Goal: Transaction & Acquisition: Purchase product/service

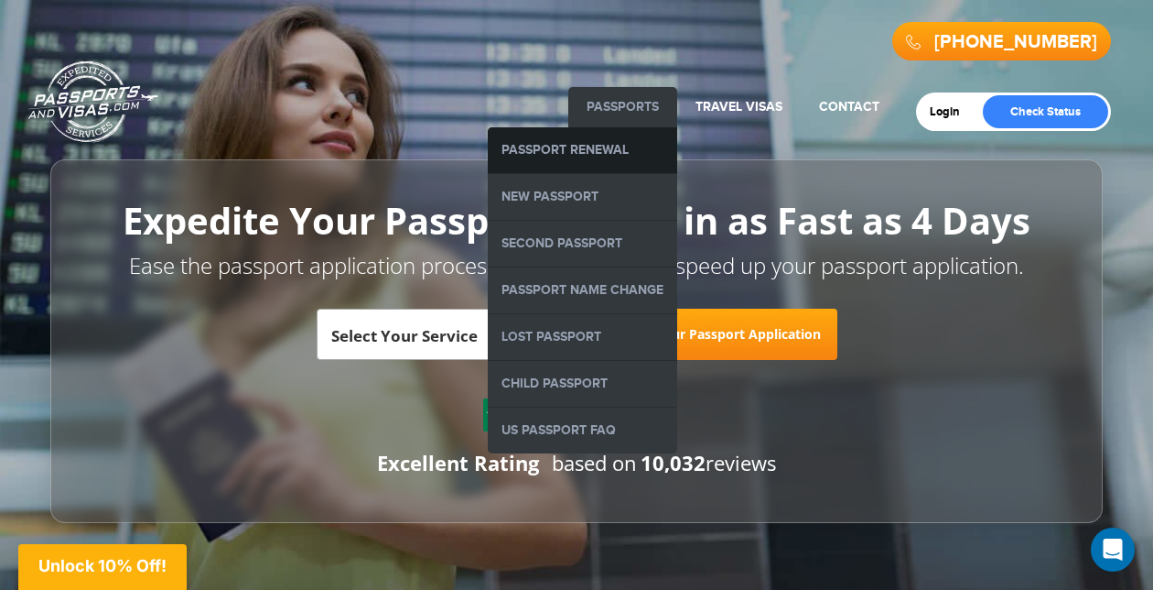
click at [590, 144] on link "Passport Renewal" at bounding box center [582, 150] width 189 height 46
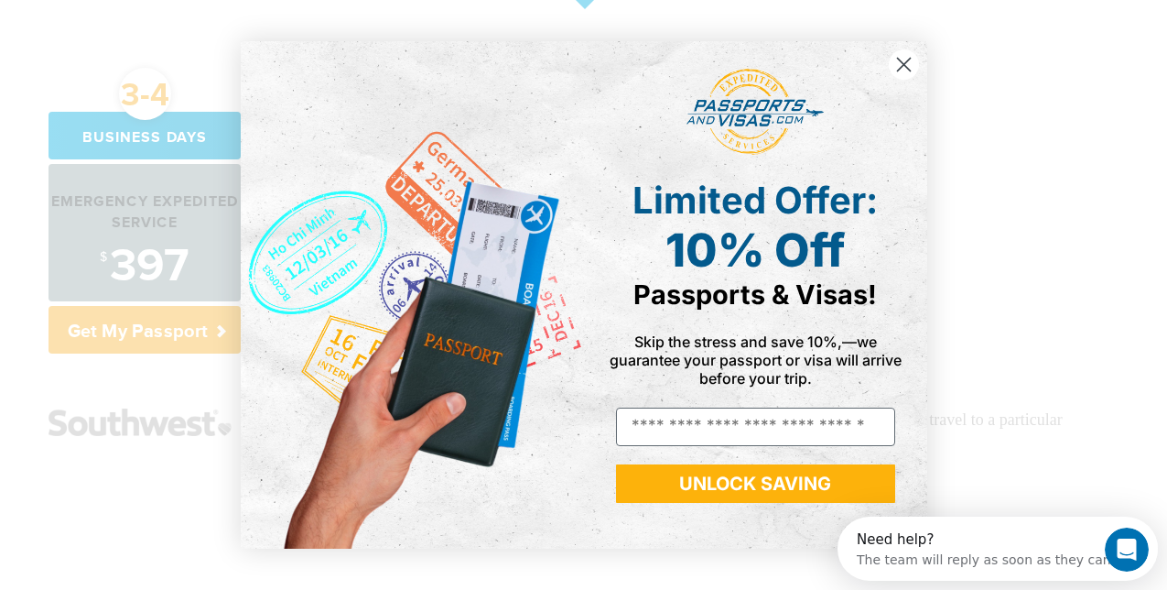
type input "**********"
click at [745, 481] on button "UNLOCK SAVING" at bounding box center [755, 483] width 279 height 38
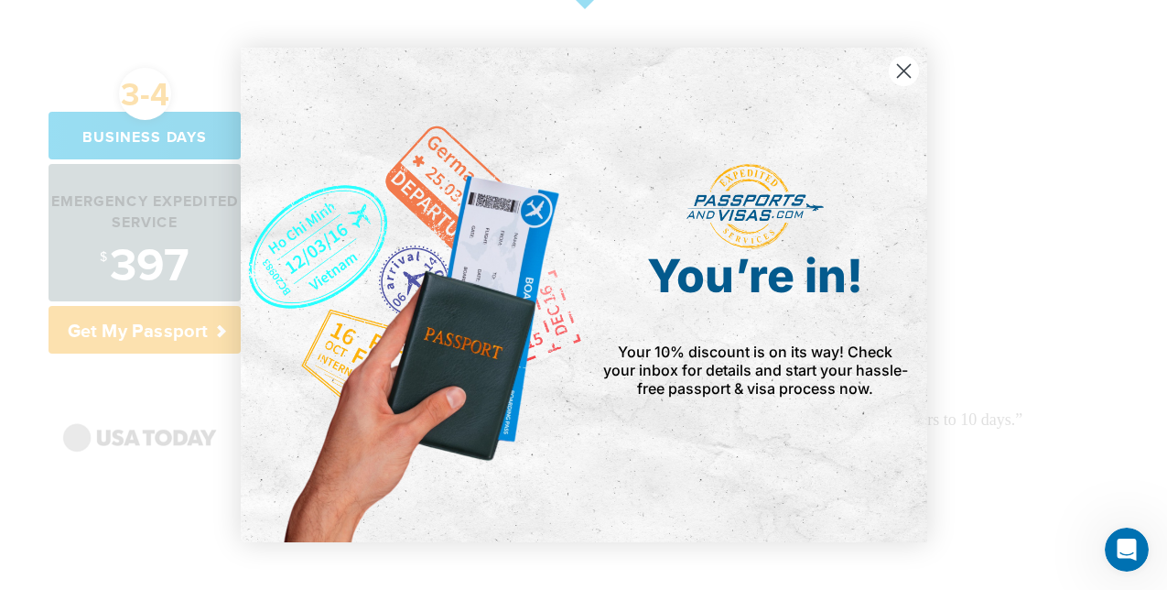
click at [902, 70] on icon "Close dialog" at bounding box center [903, 71] width 13 height 13
